Goal: Information Seeking & Learning: Learn about a topic

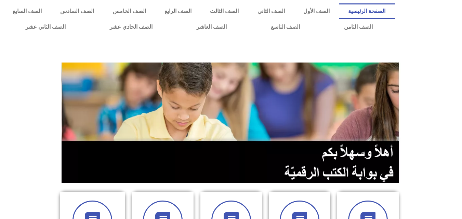
scroll to position [192, 0]
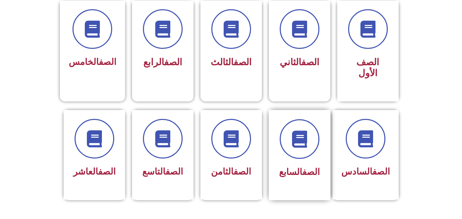
click at [301, 148] on div "الصف السابع" at bounding box center [299, 150] width 43 height 62
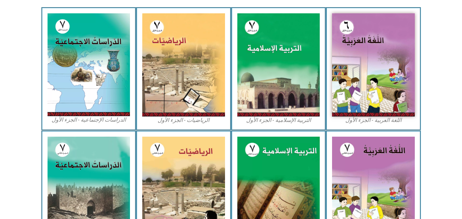
scroll to position [332, 0]
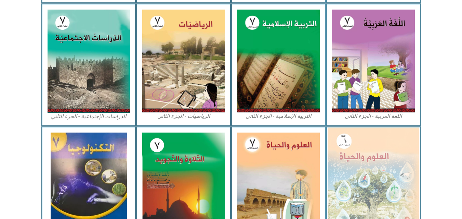
click at [384, 173] on img at bounding box center [373, 183] width 91 height 111
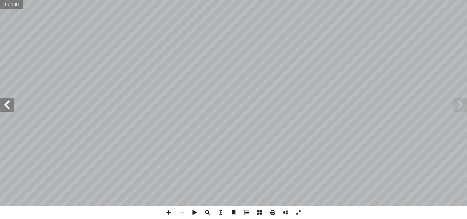
click at [5, 111] on span at bounding box center [7, 105] width 14 height 14
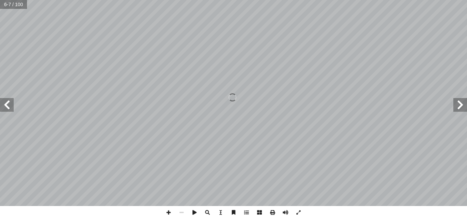
click at [10, 109] on span at bounding box center [7, 105] width 14 height 14
click at [9, 110] on span at bounding box center [7, 105] width 14 height 14
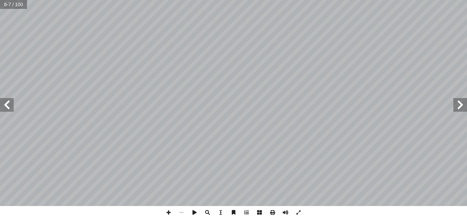
click at [9, 110] on span at bounding box center [7, 105] width 14 height 14
click at [6, 102] on span at bounding box center [7, 105] width 14 height 14
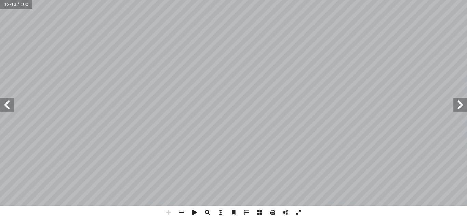
click at [6, 102] on span at bounding box center [7, 105] width 14 height 14
click at [179, 212] on span at bounding box center [181, 212] width 13 height 13
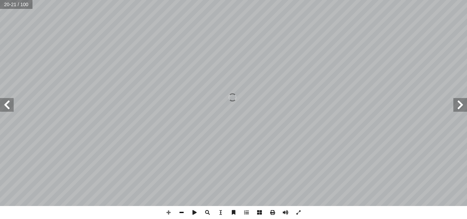
click at [179, 212] on span at bounding box center [181, 212] width 13 height 13
click at [3, 111] on span at bounding box center [7, 105] width 14 height 14
click at [5, 111] on span at bounding box center [7, 105] width 14 height 14
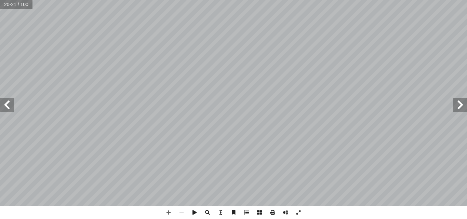
click at [5, 111] on span at bounding box center [7, 105] width 14 height 14
click at [5, 101] on span at bounding box center [7, 105] width 14 height 14
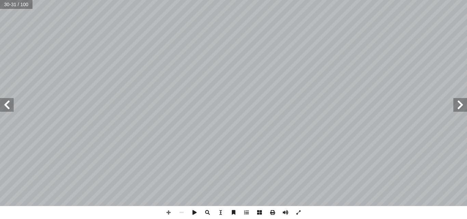
click at [8, 101] on span at bounding box center [7, 105] width 14 height 14
click at [167, 212] on span at bounding box center [168, 212] width 13 height 13
